Goal: Task Accomplishment & Management: Complete application form

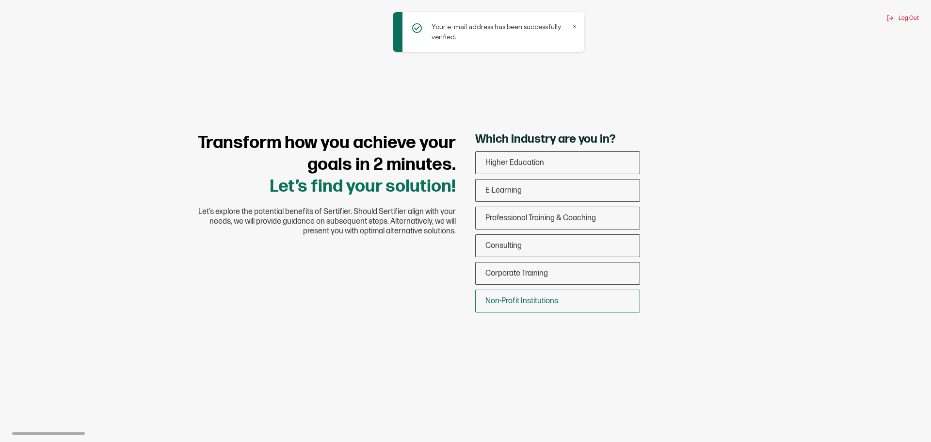
click at [571, 296] on div "Non-Profit Institutions" at bounding box center [558, 300] width 164 height 23
click at [0, 0] on input "Non-Profit Institutions" at bounding box center [0, 0] width 0 height 0
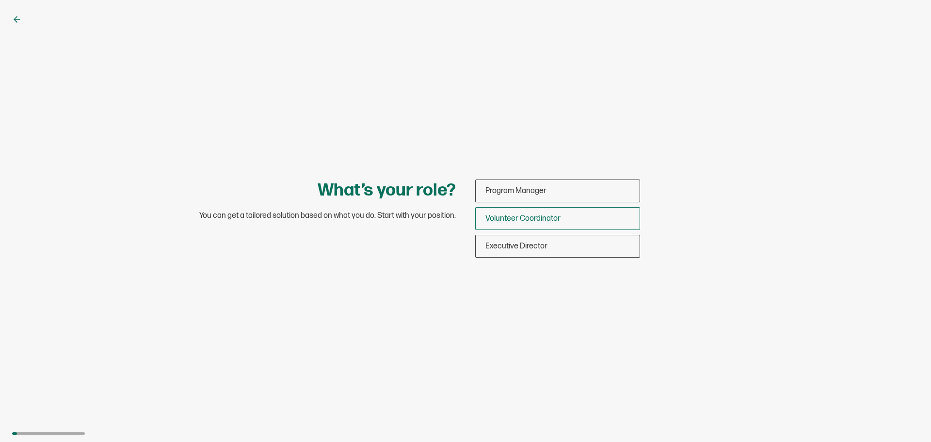
click at [570, 222] on div "Volunteer Coordinator" at bounding box center [558, 218] width 164 height 23
click at [0, 0] on input "Volunteer Coordinator" at bounding box center [0, 0] width 0 height 0
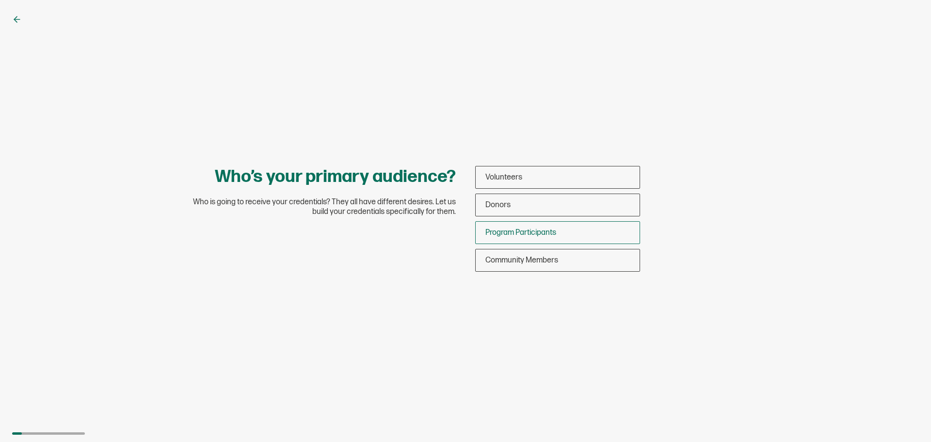
click at [555, 233] on span "Program Participants" at bounding box center [520, 232] width 71 height 9
click at [0, 0] on input "Program Participants" at bounding box center [0, 0] width 0 height 0
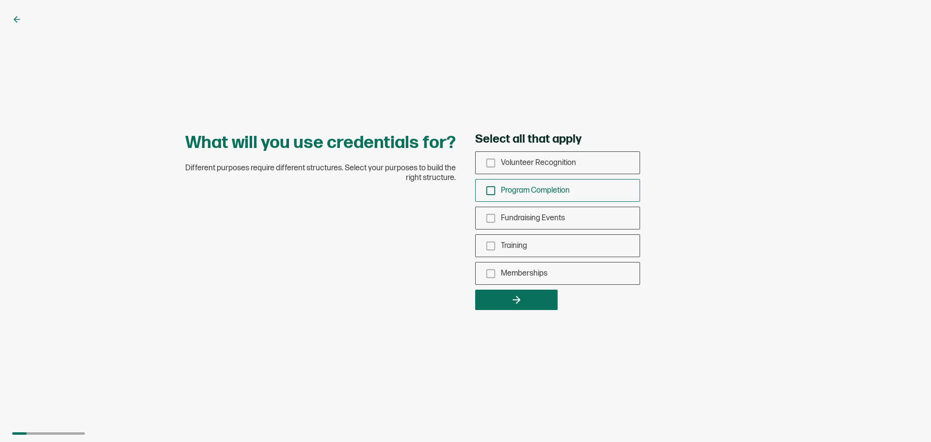
click at [492, 192] on icon "checkbox-group" at bounding box center [490, 190] width 11 height 11
click at [0, 0] on input "Program Completion" at bounding box center [0, 0] width 0 height 0
click at [495, 252] on div "Training" at bounding box center [558, 245] width 164 height 23
click at [0, 0] on input "Training" at bounding box center [0, 0] width 0 height 0
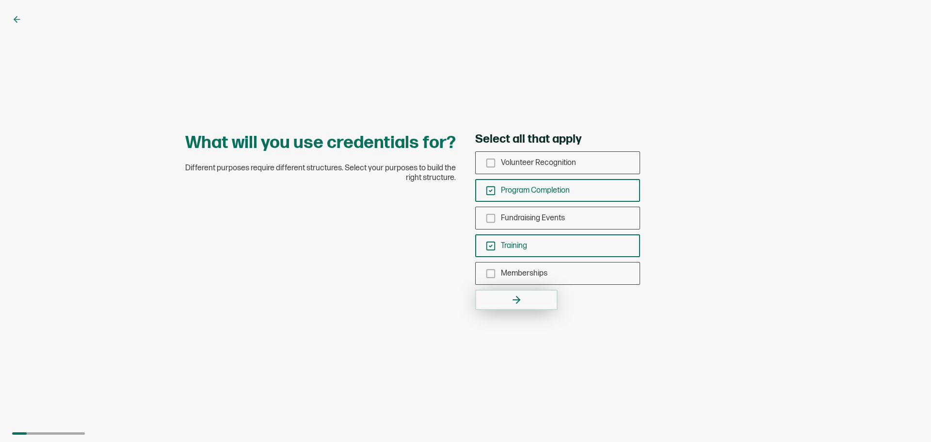
click at [515, 296] on icon "button" at bounding box center [516, 300] width 12 height 12
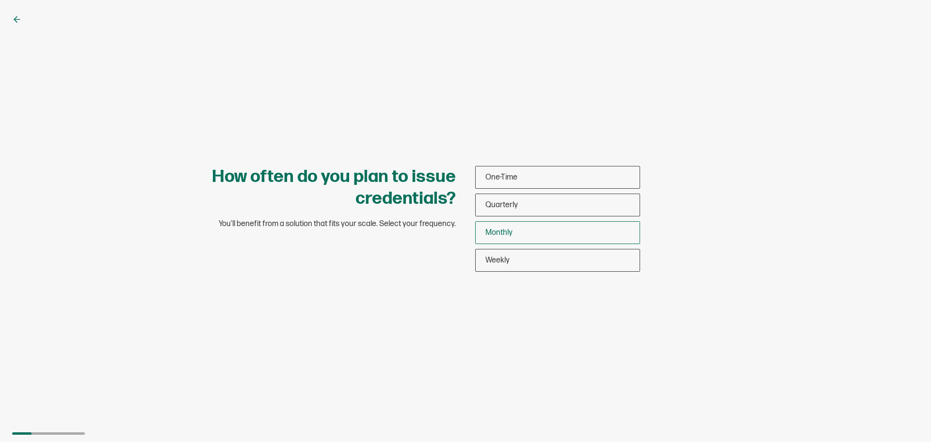
click at [516, 233] on div "Monthly" at bounding box center [558, 232] width 164 height 23
click at [0, 0] on input "Monthly" at bounding box center [0, 0] width 0 height 0
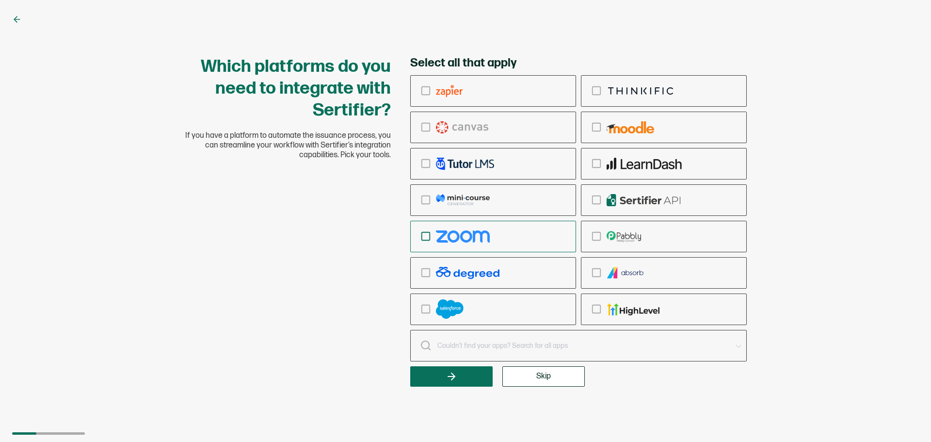
click at [425, 237] on icon "checkbox-group" at bounding box center [425, 236] width 11 height 11
click at [0, 0] on input "checkbox-group" at bounding box center [0, 0] width 0 height 0
click at [435, 378] on button "button" at bounding box center [451, 376] width 82 height 20
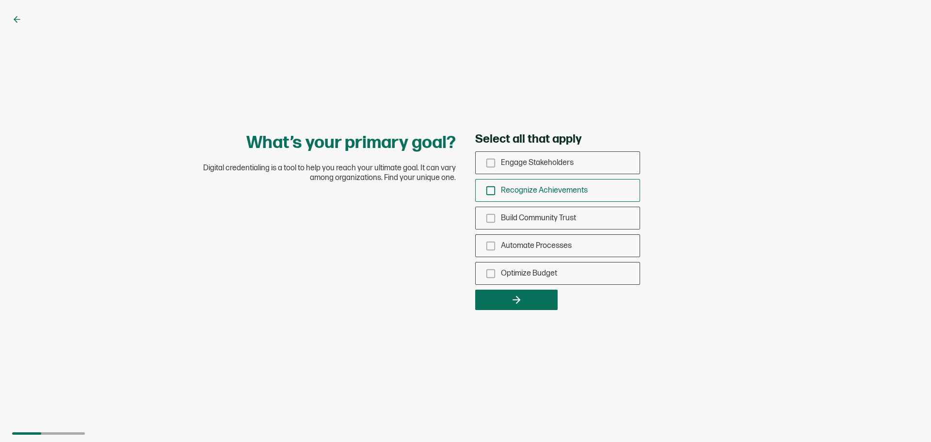
click at [487, 190] on rect "checkbox-group" at bounding box center [491, 190] width 8 height 8
click at [0, 0] on input "Recognize Achievements" at bounding box center [0, 0] width 0 height 0
click at [490, 215] on icon "checkbox-group" at bounding box center [490, 218] width 11 height 11
click at [0, 0] on input "Build Community Trust" at bounding box center [0, 0] width 0 height 0
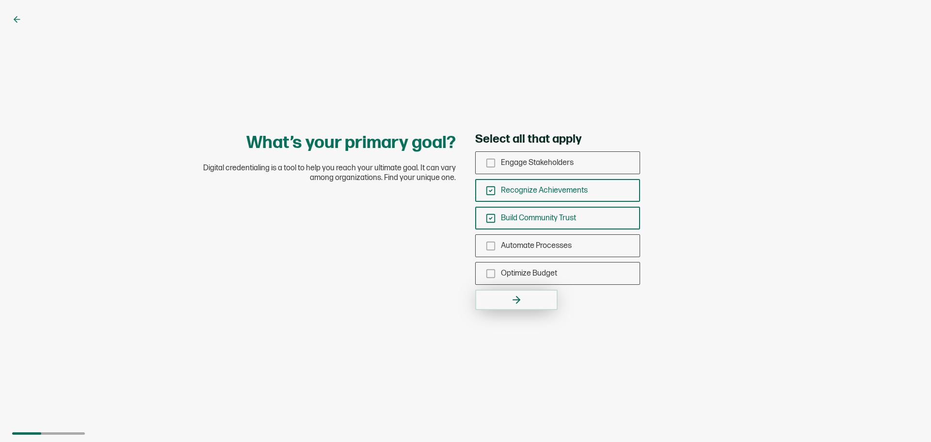
click at [499, 298] on button "button" at bounding box center [516, 299] width 82 height 20
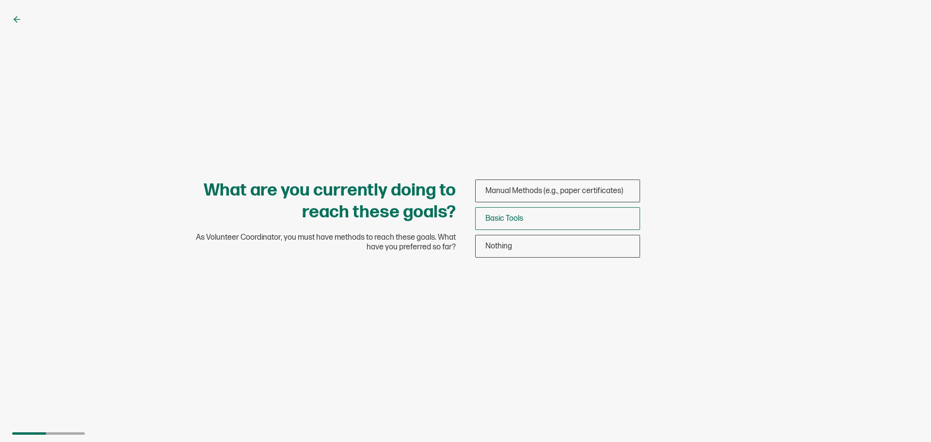
click at [528, 222] on div "Basic Tools" at bounding box center [558, 218] width 164 height 23
click at [0, 0] on input "Basic Tools" at bounding box center [0, 0] width 0 height 0
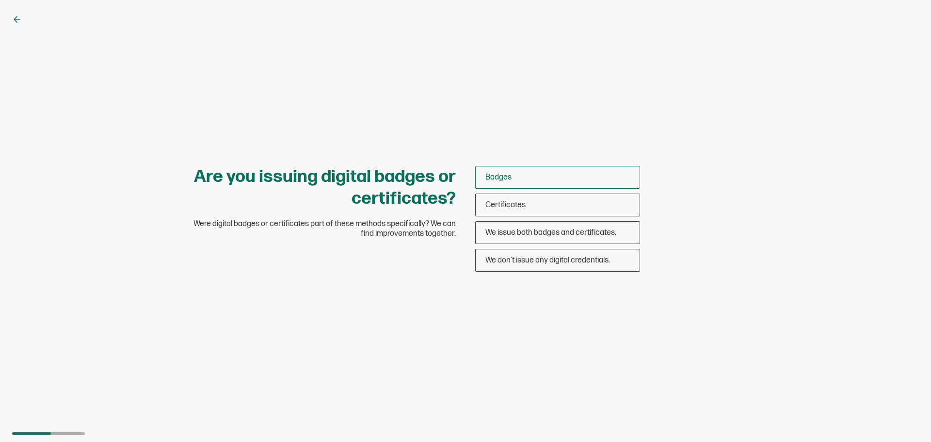
click at [528, 182] on div "Badges" at bounding box center [558, 177] width 164 height 23
click at [0, 0] on input "Badges" at bounding box center [0, 0] width 0 height 0
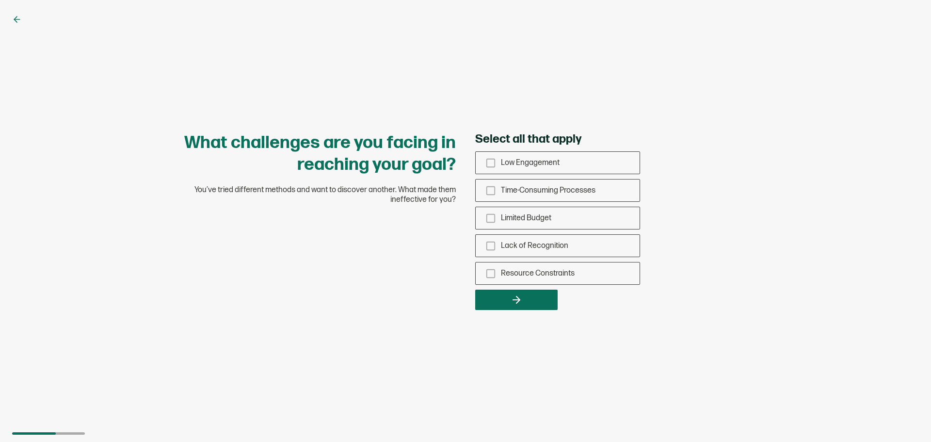
click at [526, 203] on div "Low Engagement Time-Consuming Processes Limited Budget Lack of Recognition Reso…" at bounding box center [557, 217] width 165 height 133
click at [494, 223] on icon "checkbox-group" at bounding box center [490, 218] width 11 height 11
click at [0, 0] on input "Limited Budget" at bounding box center [0, 0] width 0 height 0
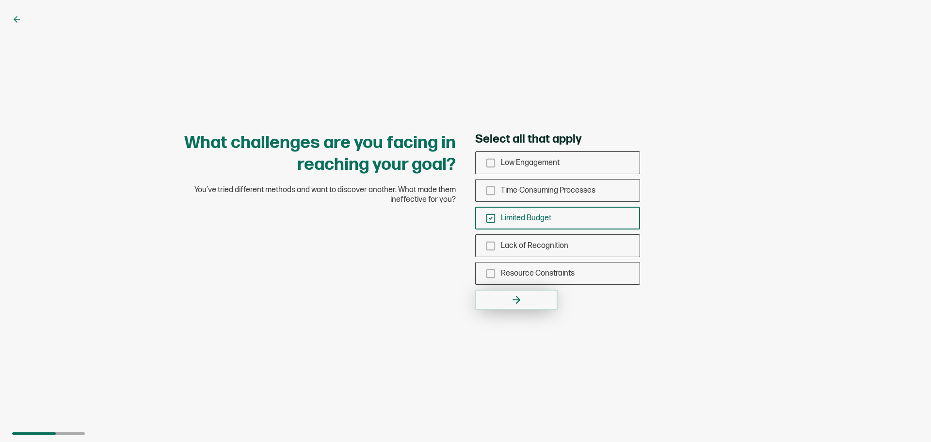
click at [500, 295] on button "button" at bounding box center [516, 299] width 82 height 20
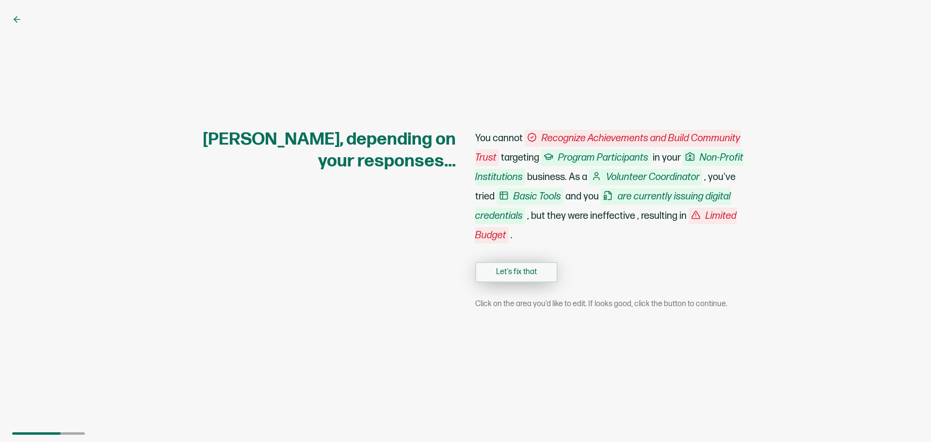
click at [517, 273] on button "Let's fix that" at bounding box center [516, 272] width 82 height 20
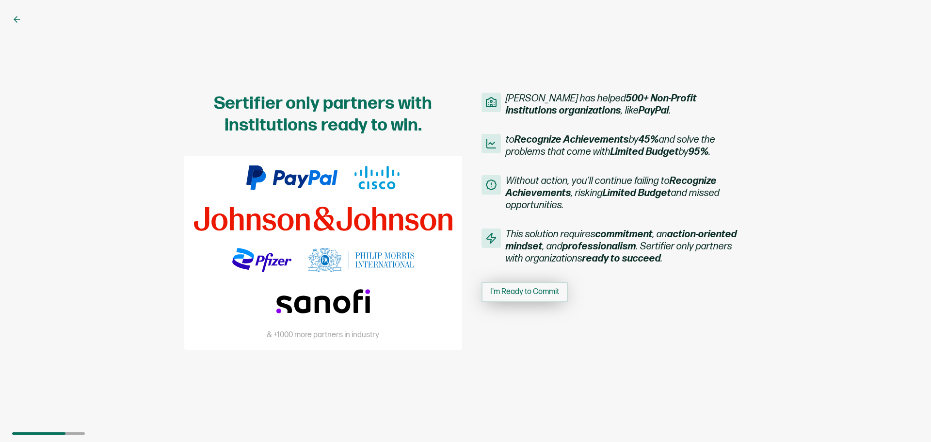
click at [515, 289] on span "I'm Ready to Commit" at bounding box center [524, 292] width 69 height 8
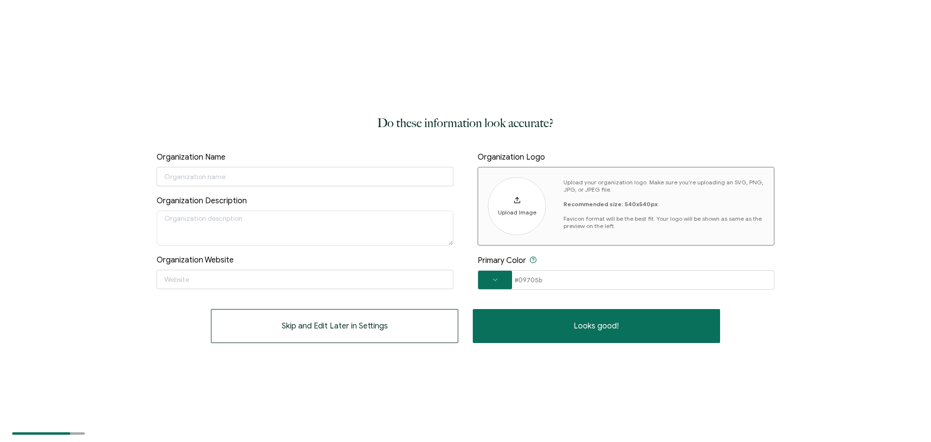
click at [513, 204] on div "Upload Image" at bounding box center [517, 205] width 38 height 19
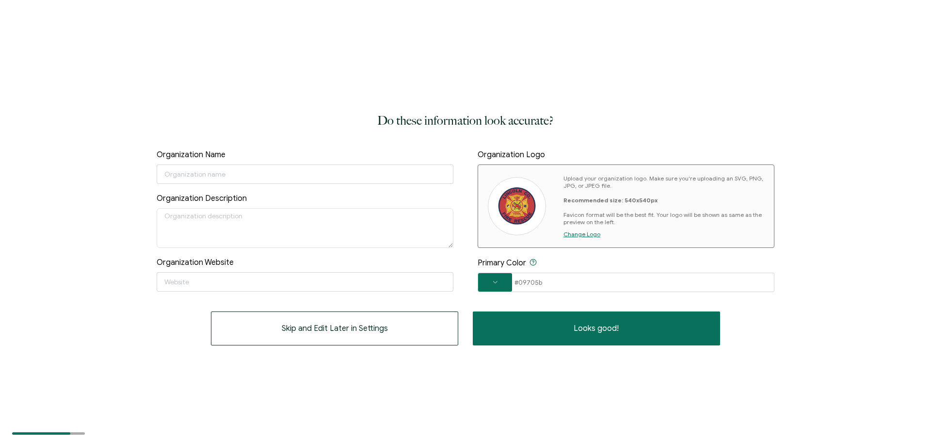
click at [495, 286] on span at bounding box center [495, 282] width 34 height 18
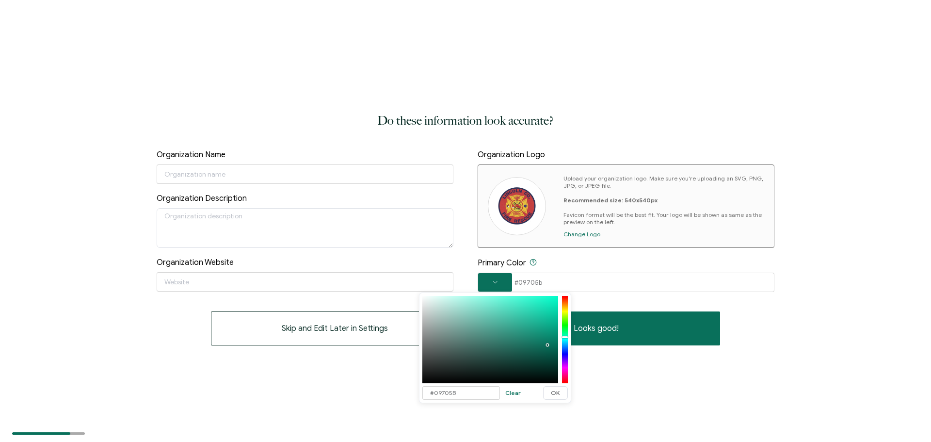
click at [566, 299] on div at bounding box center [565, 339] width 6 height 85
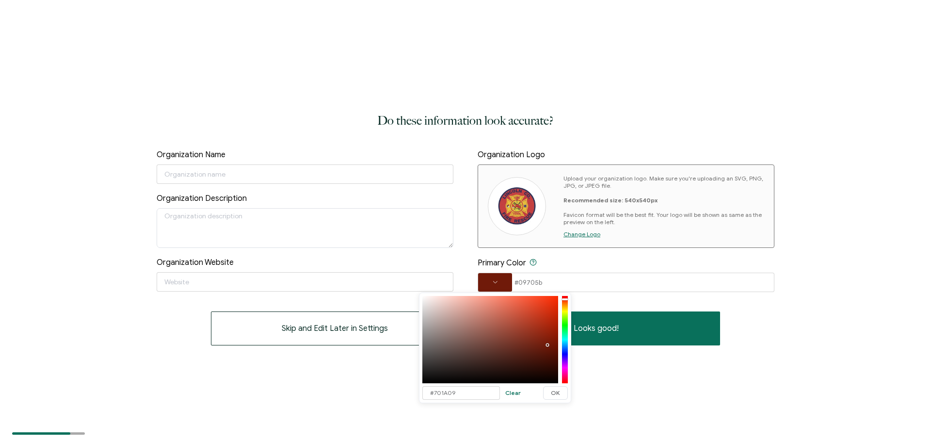
click at [304, 252] on div "Organization Name Organization Description Organization Logo Upload your organi…" at bounding box center [466, 221] width 618 height 142
type input "#09705B"
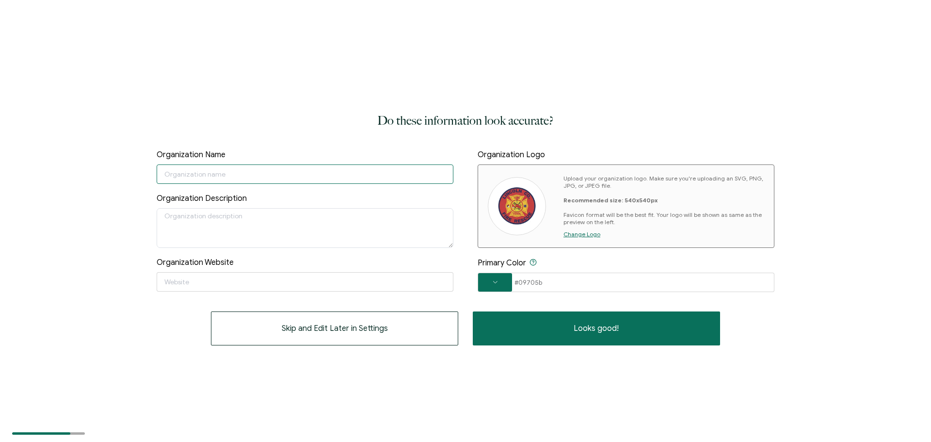
click at [275, 170] on input "text" at bounding box center [305, 173] width 297 height 19
click at [284, 170] on input "text" at bounding box center [305, 173] width 297 height 19
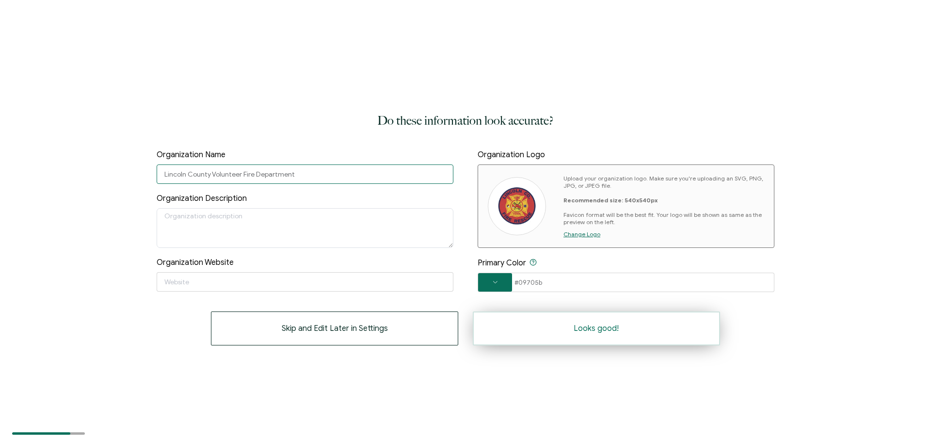
type input "Lincoln County Volunteer Fire Department"
click at [611, 329] on span "Looks good!" at bounding box center [595, 328] width 45 height 8
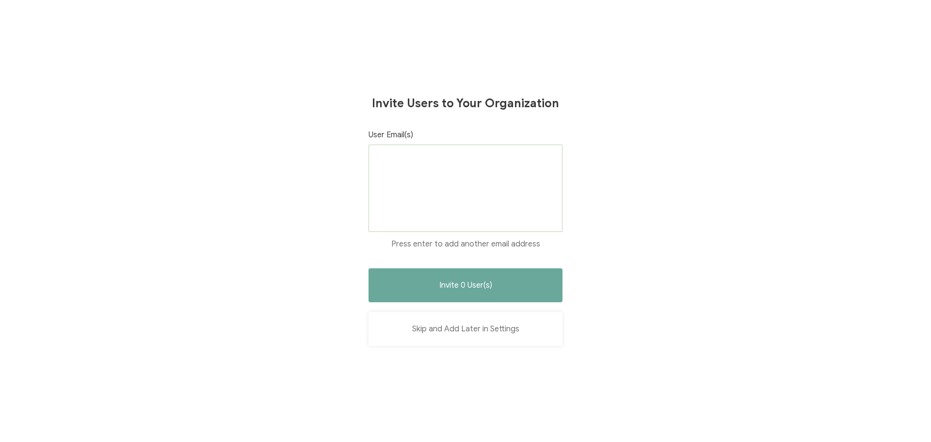
click at [471, 329] on button "Skip and Add Later in Settings" at bounding box center [465, 329] width 194 height 34
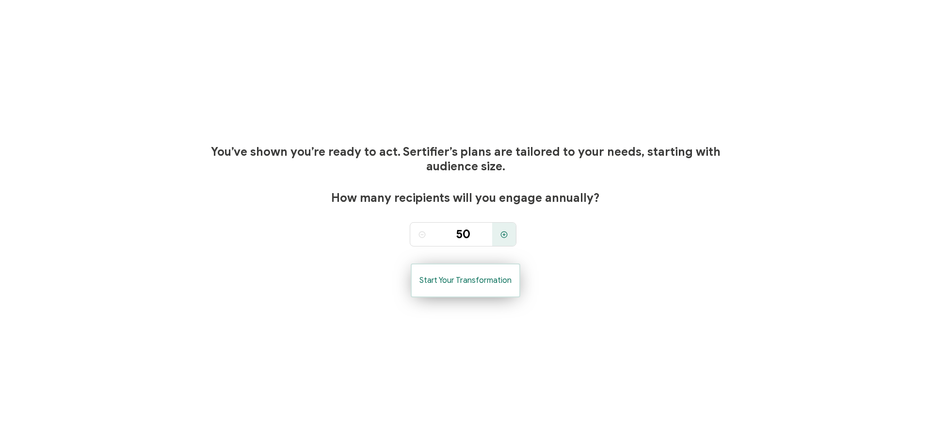
click at [480, 287] on button "Start Your Transformation" at bounding box center [466, 280] width 110 height 34
